Goal: Transaction & Acquisition: Purchase product/service

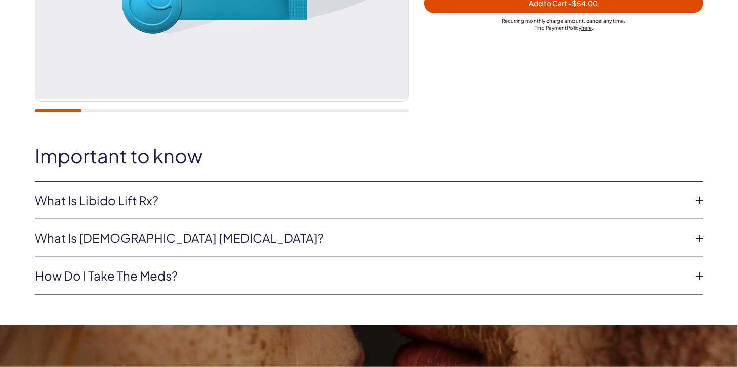
scroll to position [354, 0]
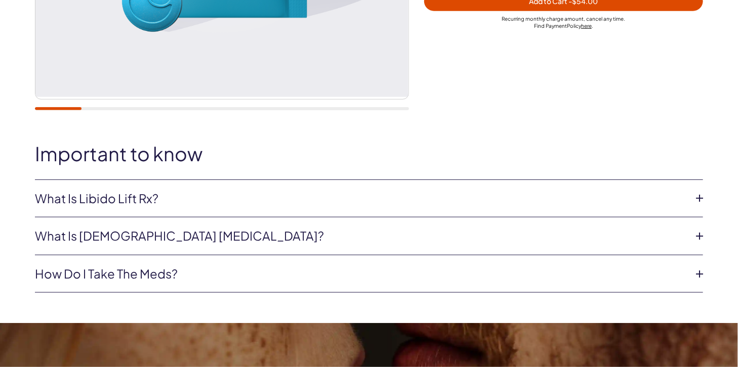
click at [702, 197] on icon at bounding box center [699, 198] width 15 height 15
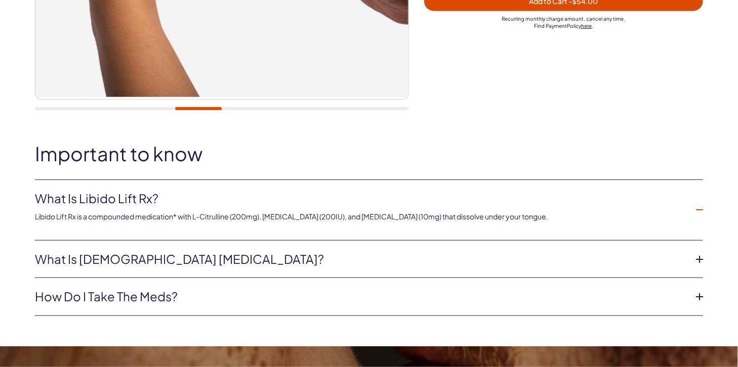
click at [701, 261] on icon at bounding box center [699, 259] width 15 height 15
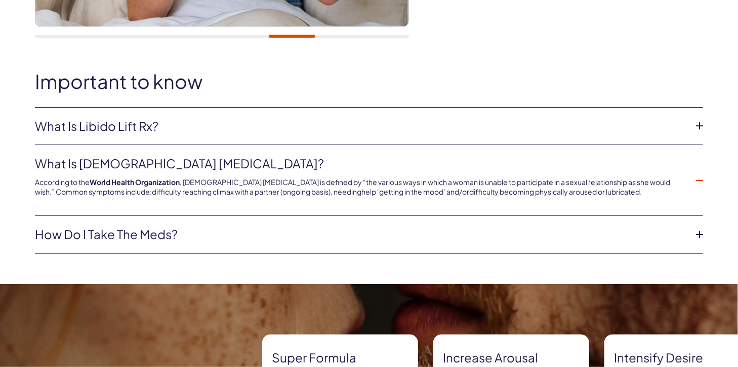
scroll to position [456, 0]
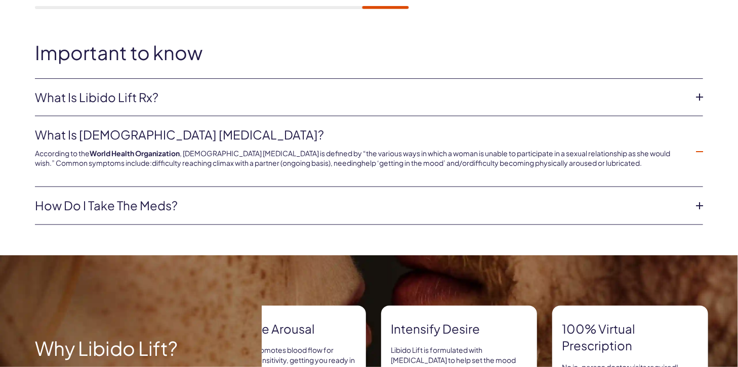
click at [700, 205] on icon at bounding box center [699, 205] width 15 height 15
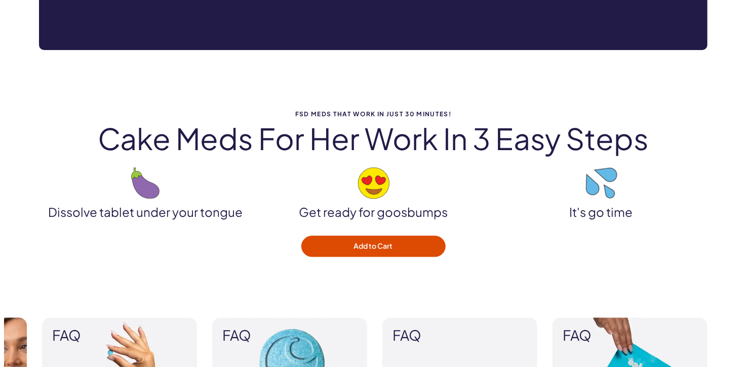
scroll to position [1063, 0]
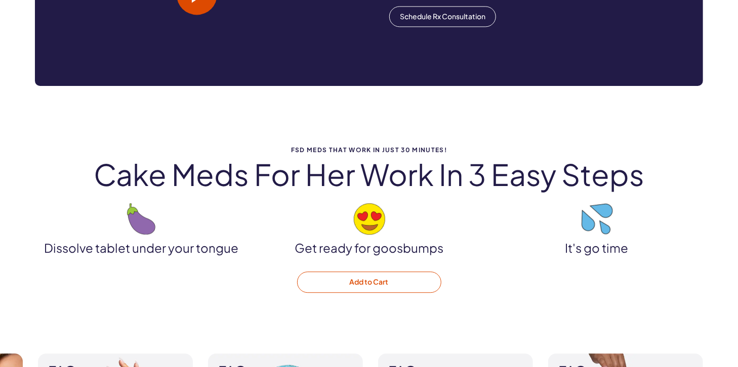
click at [370, 283] on button "Add to Cart" at bounding box center [369, 282] width 144 height 21
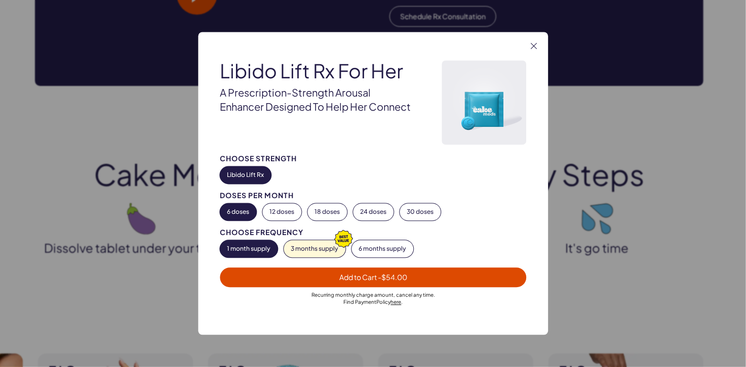
click at [287, 279] on span "Add to Cart - $54.00" at bounding box center [373, 278] width 294 height 12
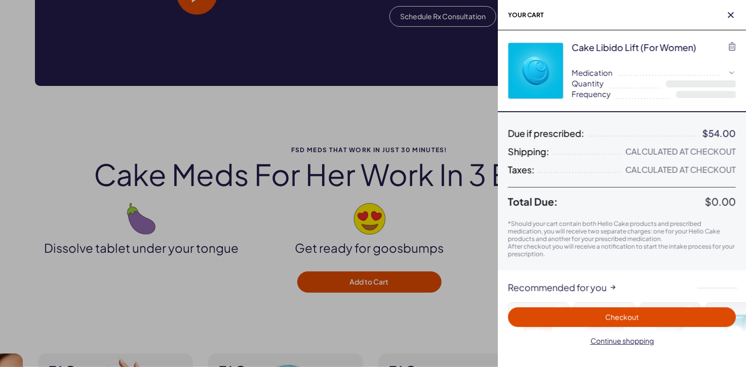
select select "**"
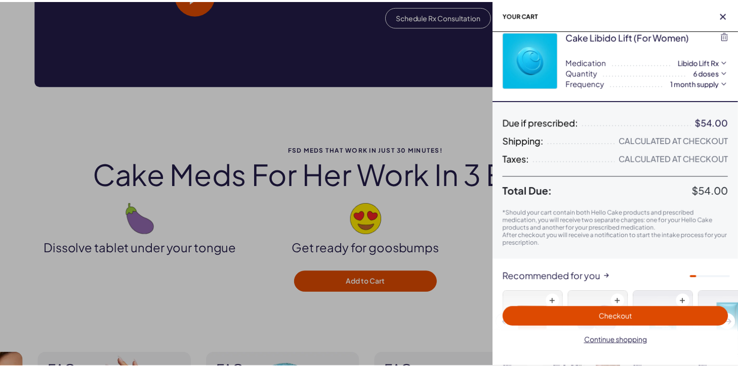
scroll to position [0, 0]
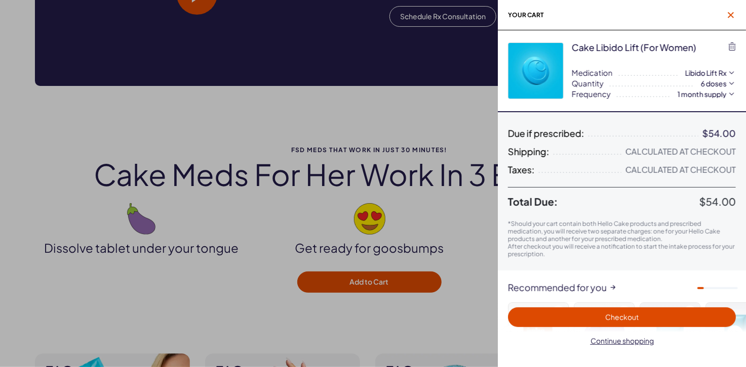
click at [729, 13] on icon "button" at bounding box center [730, 15] width 6 height 6
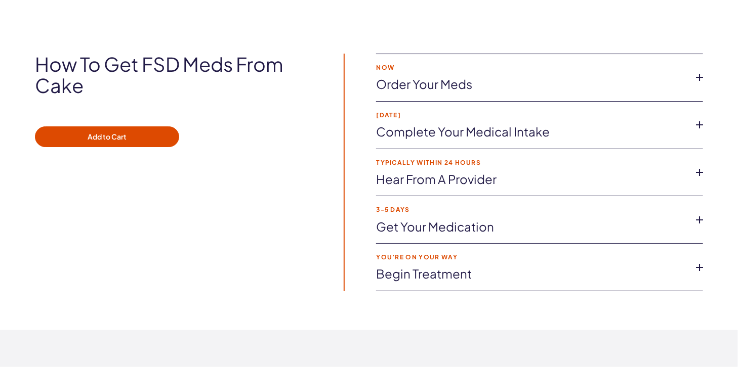
scroll to position [1620, 0]
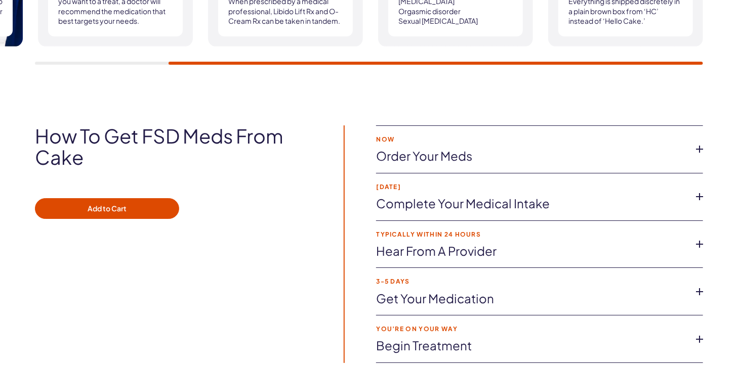
click at [702, 149] on icon at bounding box center [699, 149] width 15 height 15
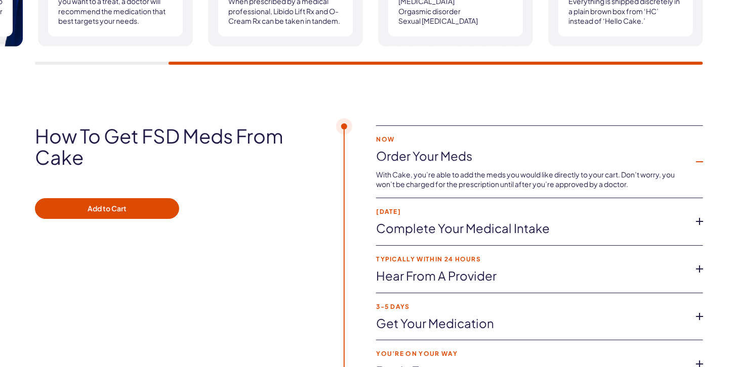
click at [701, 219] on icon at bounding box center [699, 221] width 15 height 15
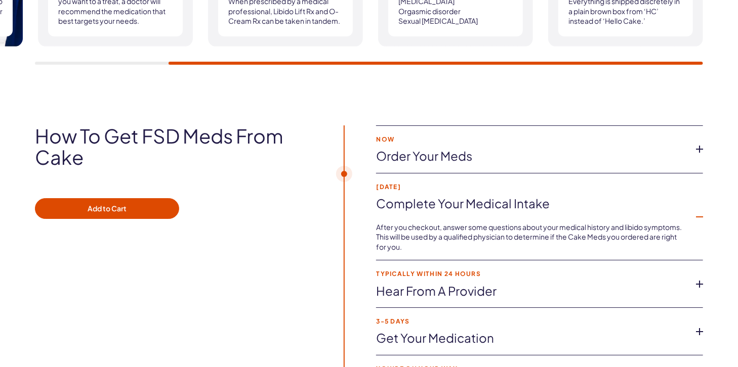
click at [702, 285] on icon at bounding box center [699, 284] width 15 height 15
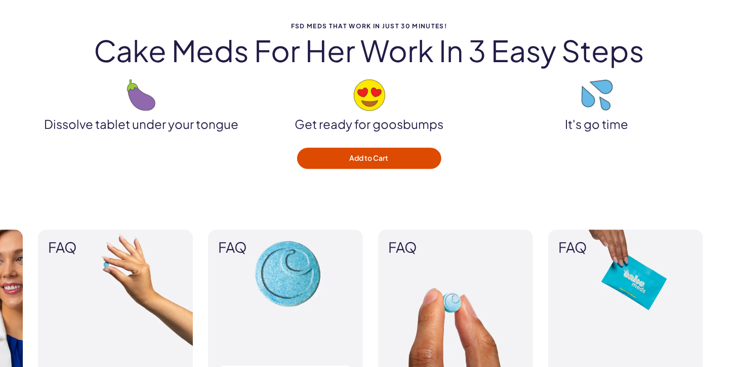
scroll to position [1164, 0]
